Goal: Task Accomplishment & Management: Use online tool/utility

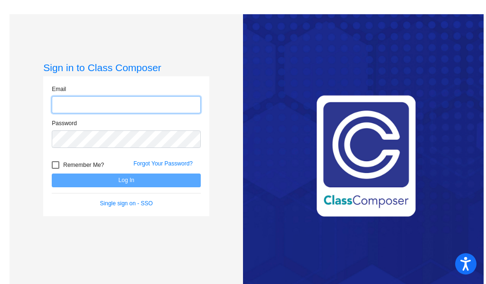
type input "[EMAIL_ADDRESS][DOMAIN_NAME]"
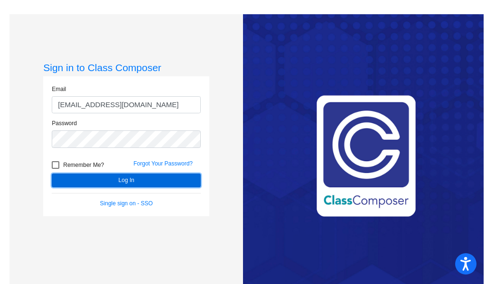
click at [128, 181] on button "Log In" at bounding box center [126, 181] width 149 height 14
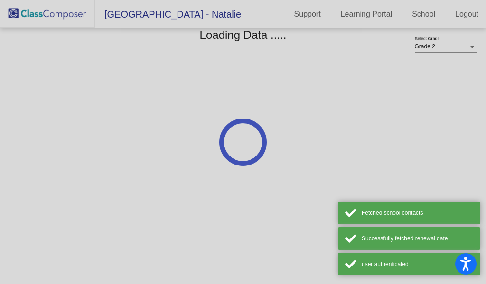
click at [131, 182] on div at bounding box center [243, 142] width 486 height 284
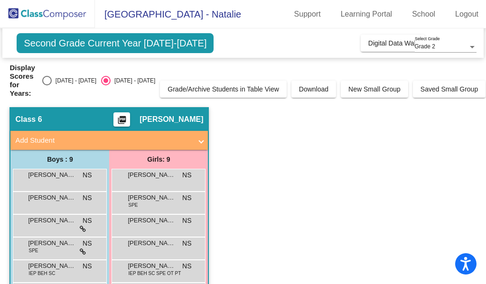
click at [52, 77] on div "Select an option" at bounding box center [46, 80] width 9 height 9
click at [47, 85] on input "[DATE] - [DATE]" at bounding box center [46, 85] width 0 height 0
radio input "true"
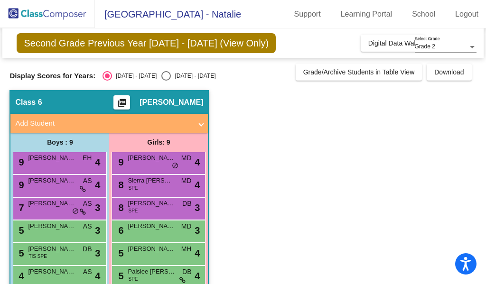
scroll to position [88, 0]
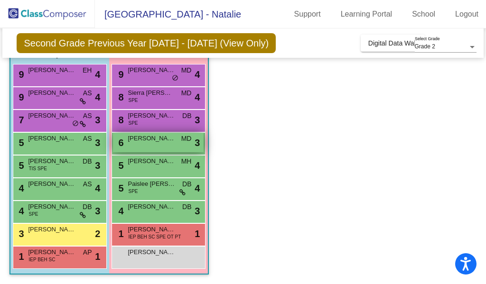
click at [157, 147] on div "6 [PERSON_NAME] MD lock do_not_disturb_alt 3" at bounding box center [158, 142] width 91 height 19
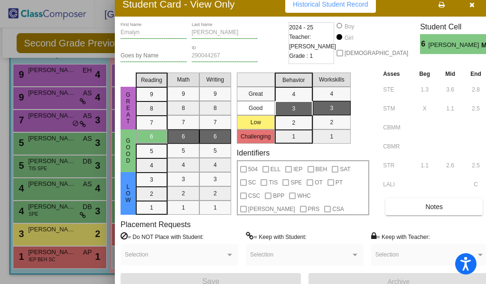
drag, startPoint x: 473, startPoint y: 10, endPoint x: 330, endPoint y: -6, distance: 143.2
click at [330, 0] on html "Accessibility Screen-Reader Guide, Feedback, and Issue Reporting | New window […" at bounding box center [243, 142] width 486 height 284
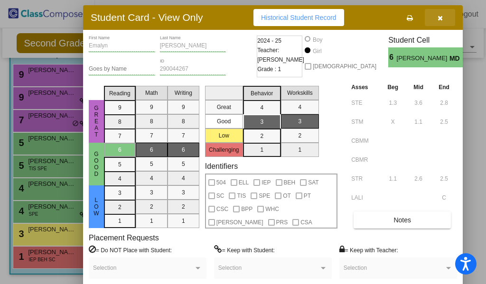
drag, startPoint x: 397, startPoint y: 4, endPoint x: 404, endPoint y: 26, distance: 22.5
click at [424, 26] on button "button" at bounding box center [439, 17] width 30 height 17
